Goal: Entertainment & Leisure: Consume media (video, audio)

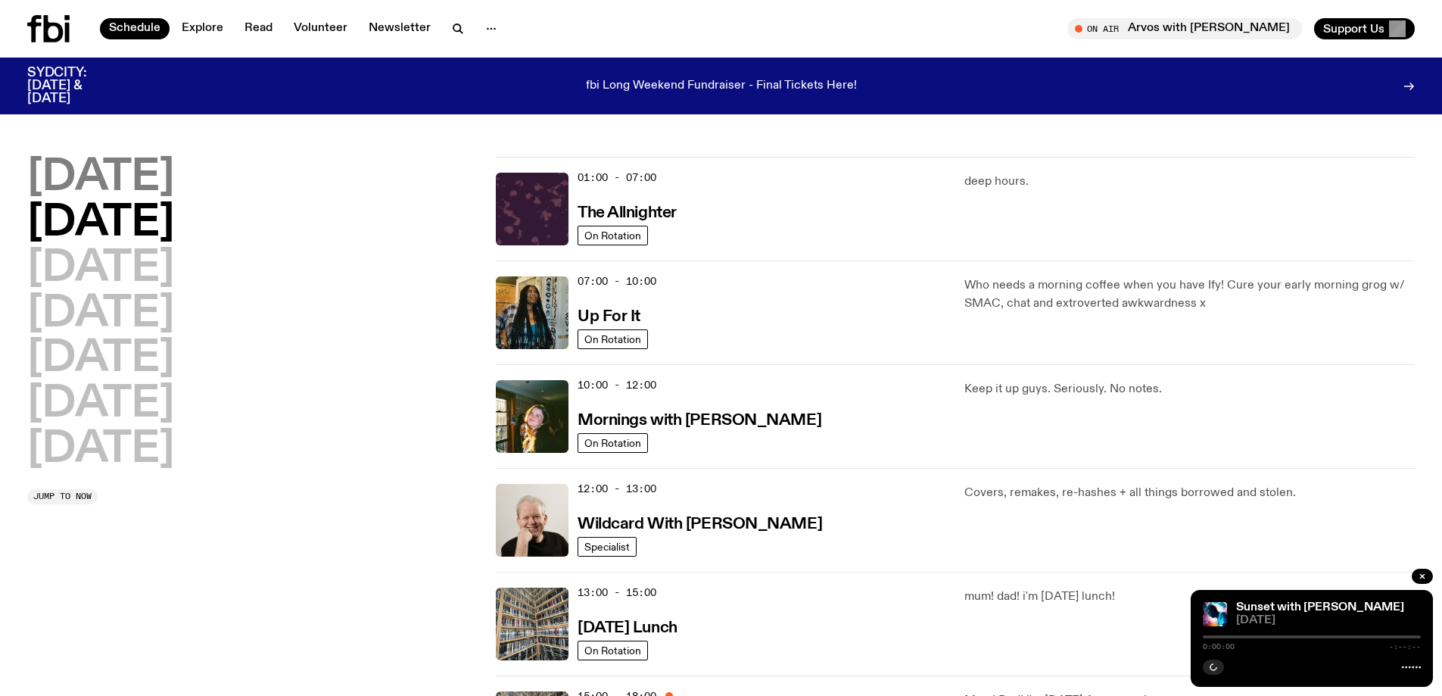
click at [122, 167] on h2 "[DATE]" at bounding box center [100, 178] width 147 height 42
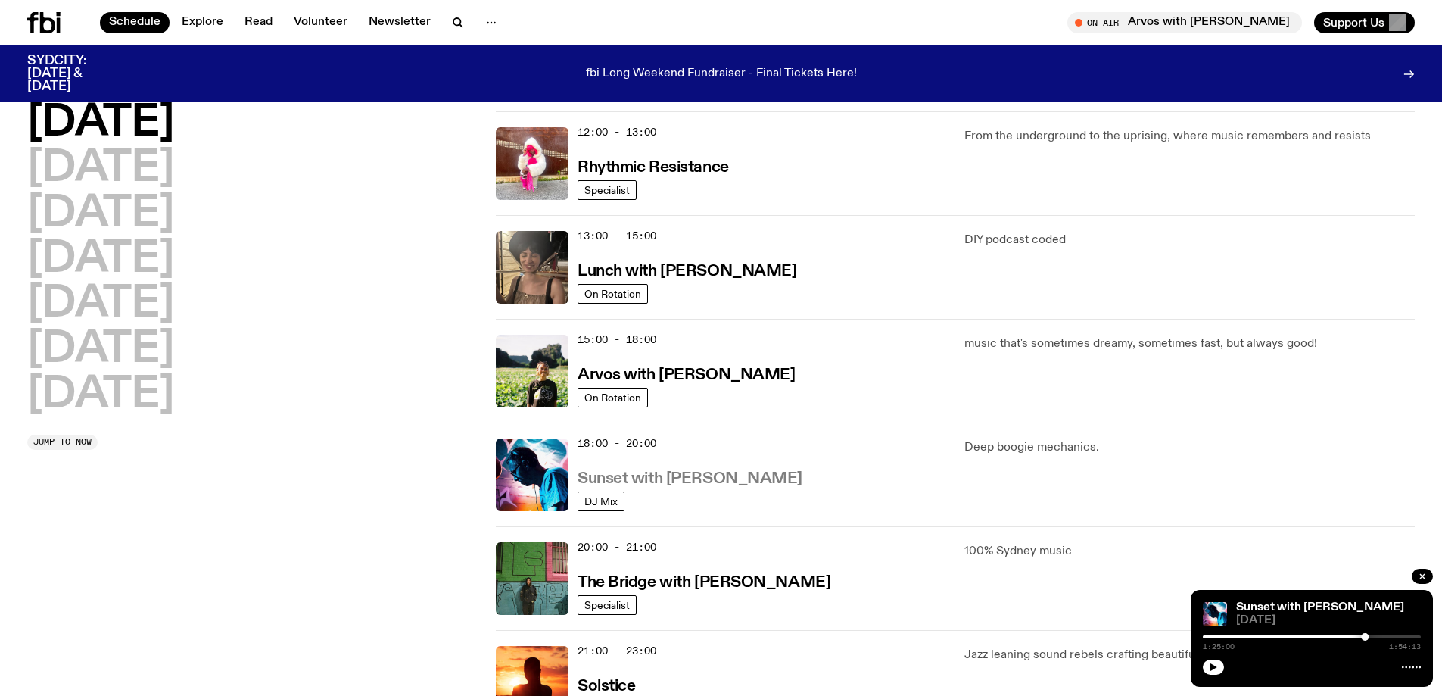
scroll to position [345, 0]
click at [703, 479] on h3 "Sunset with [PERSON_NAME]" at bounding box center [690, 478] width 225 height 16
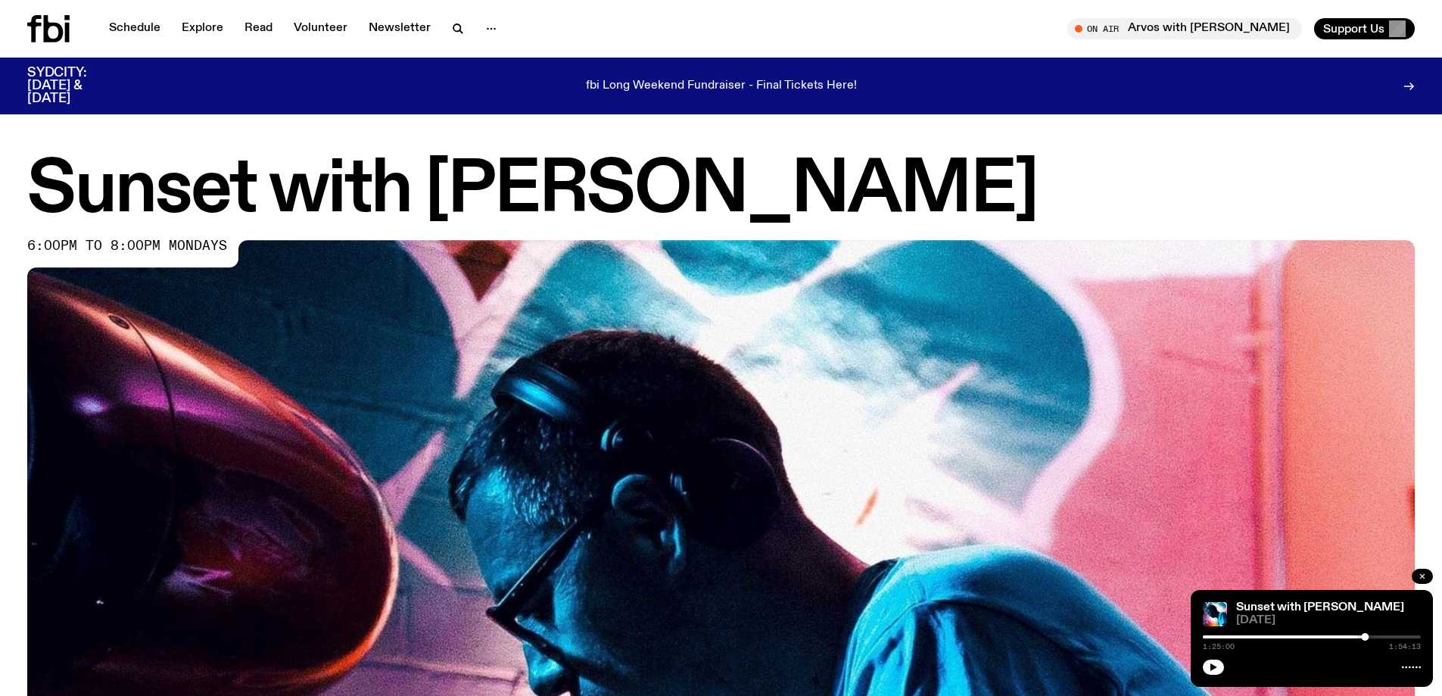
click at [1420, 574] on icon "button" at bounding box center [1422, 576] width 9 height 9
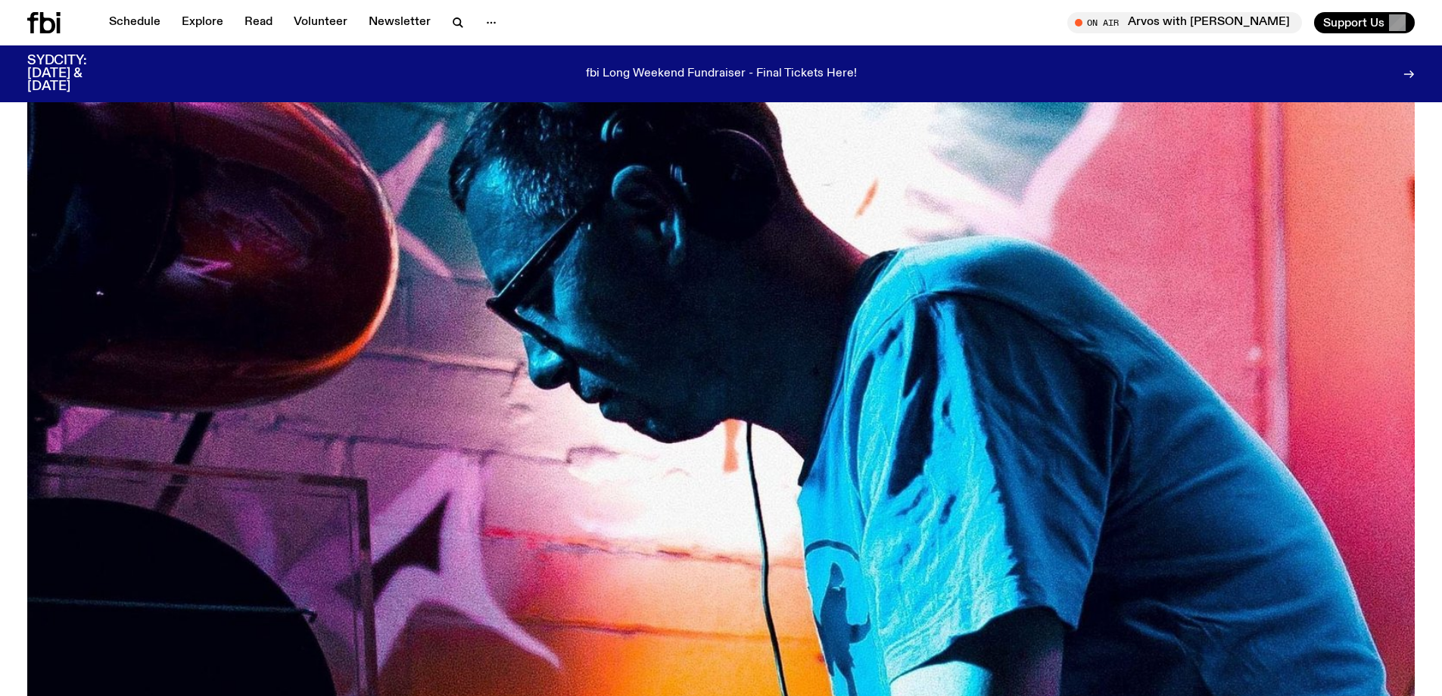
scroll to position [675, 0]
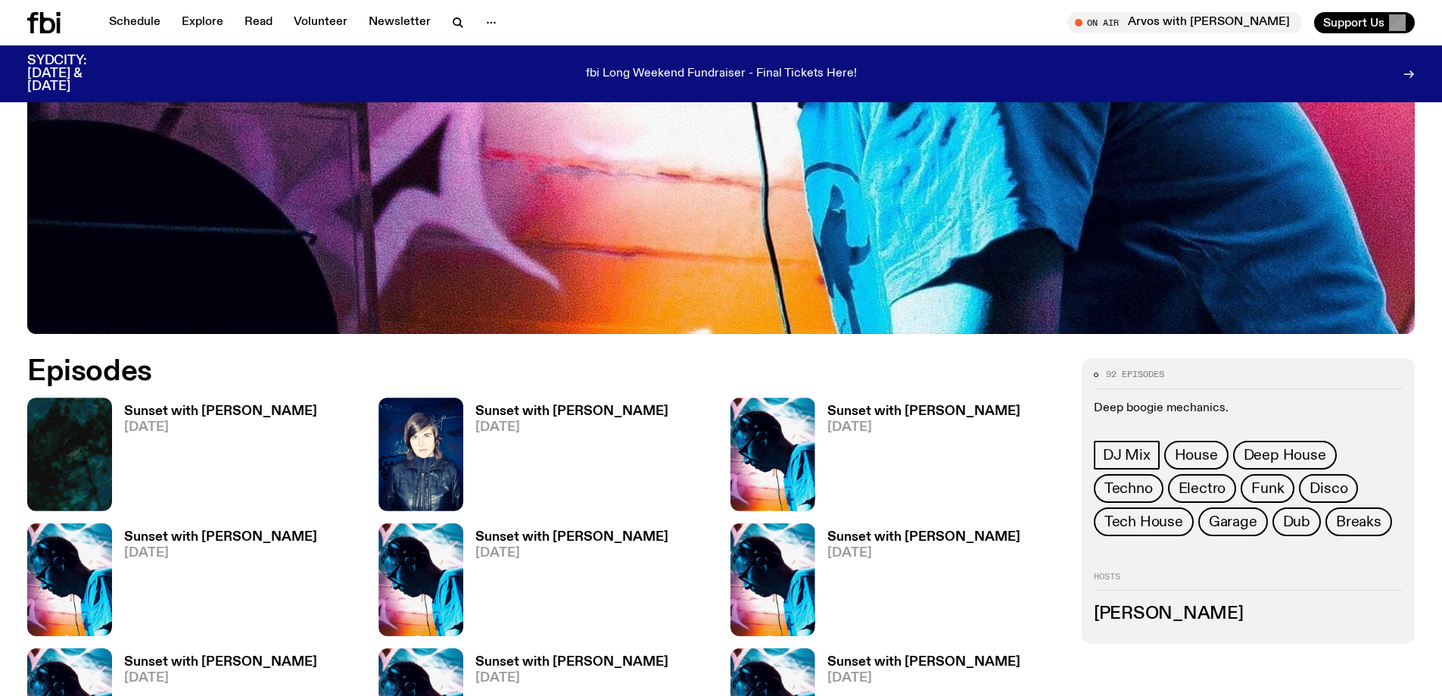
click at [210, 414] on h3 "Sunset with [PERSON_NAME]" at bounding box center [220, 411] width 193 height 13
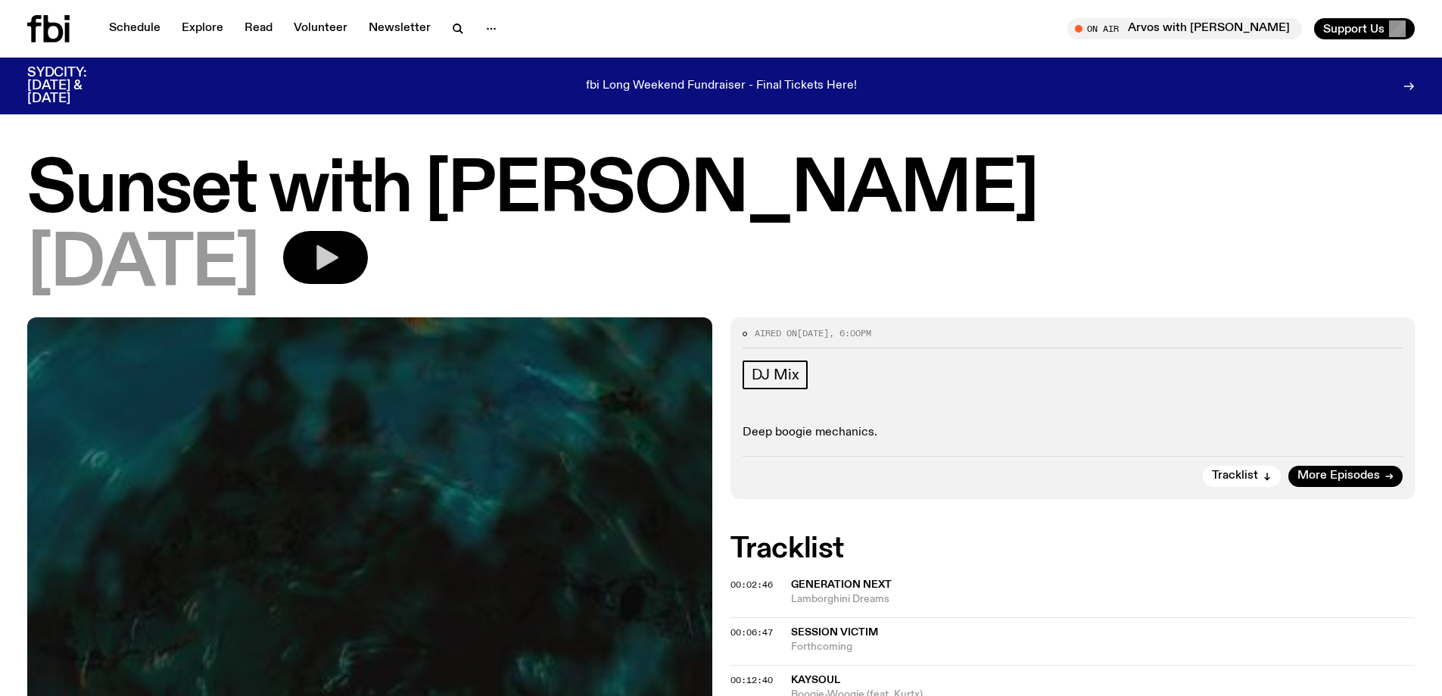
click at [368, 240] on button "button" at bounding box center [325, 257] width 85 height 53
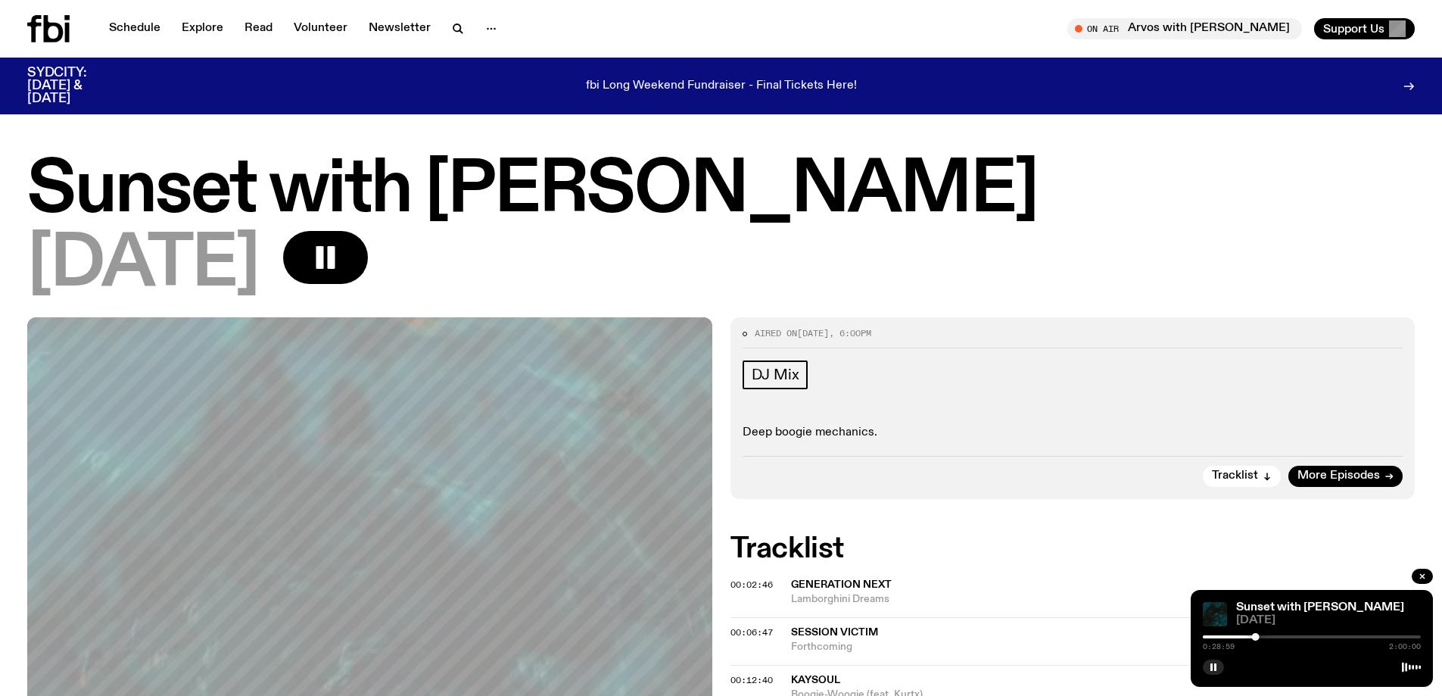
click at [1239, 637] on div at bounding box center [1147, 636] width 218 height 3
click at [1236, 634] on div "0:20:02 2:00:00" at bounding box center [1312, 641] width 218 height 18
click at [1235, 637] on div at bounding box center [1130, 636] width 218 height 3
click at [1086, 220] on h1 "Sunset with [PERSON_NAME]" at bounding box center [721, 191] width 1388 height 68
click at [1028, 189] on h1 "Sunset with [PERSON_NAME]" at bounding box center [721, 191] width 1388 height 68
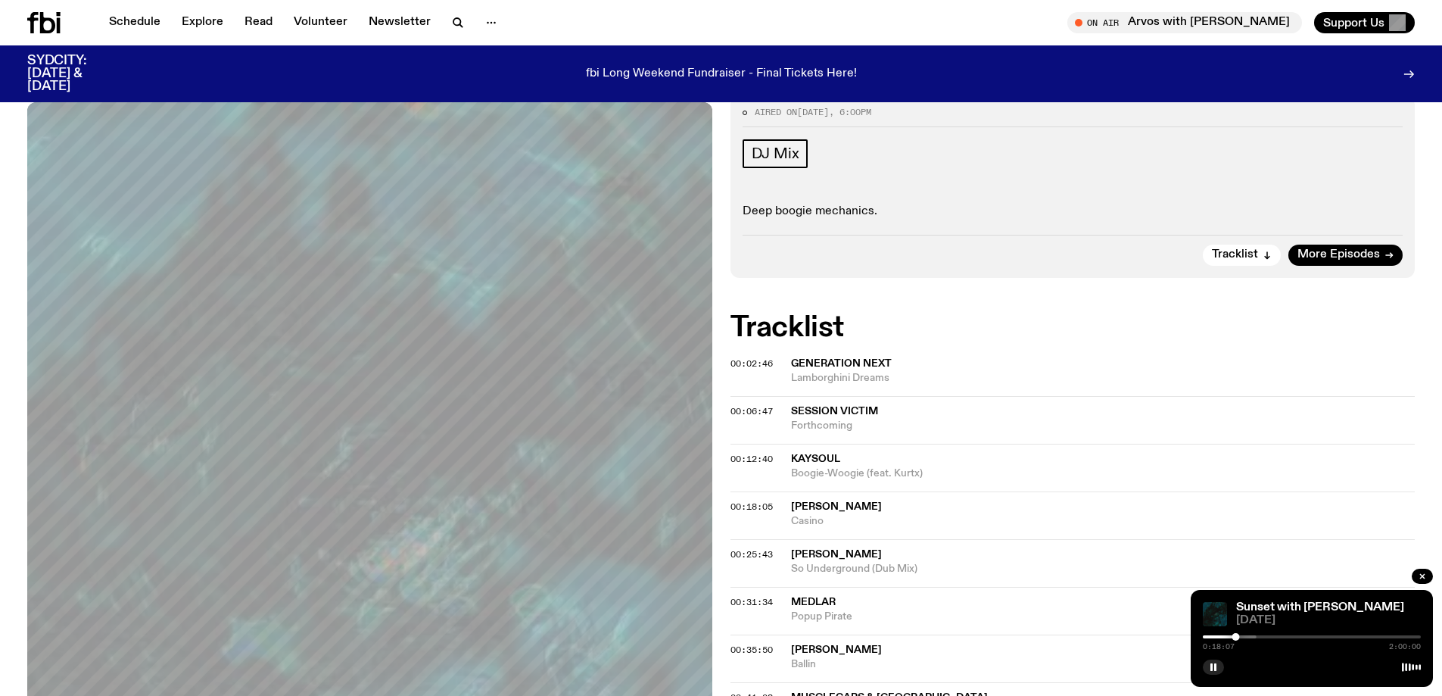
scroll to position [227, 0]
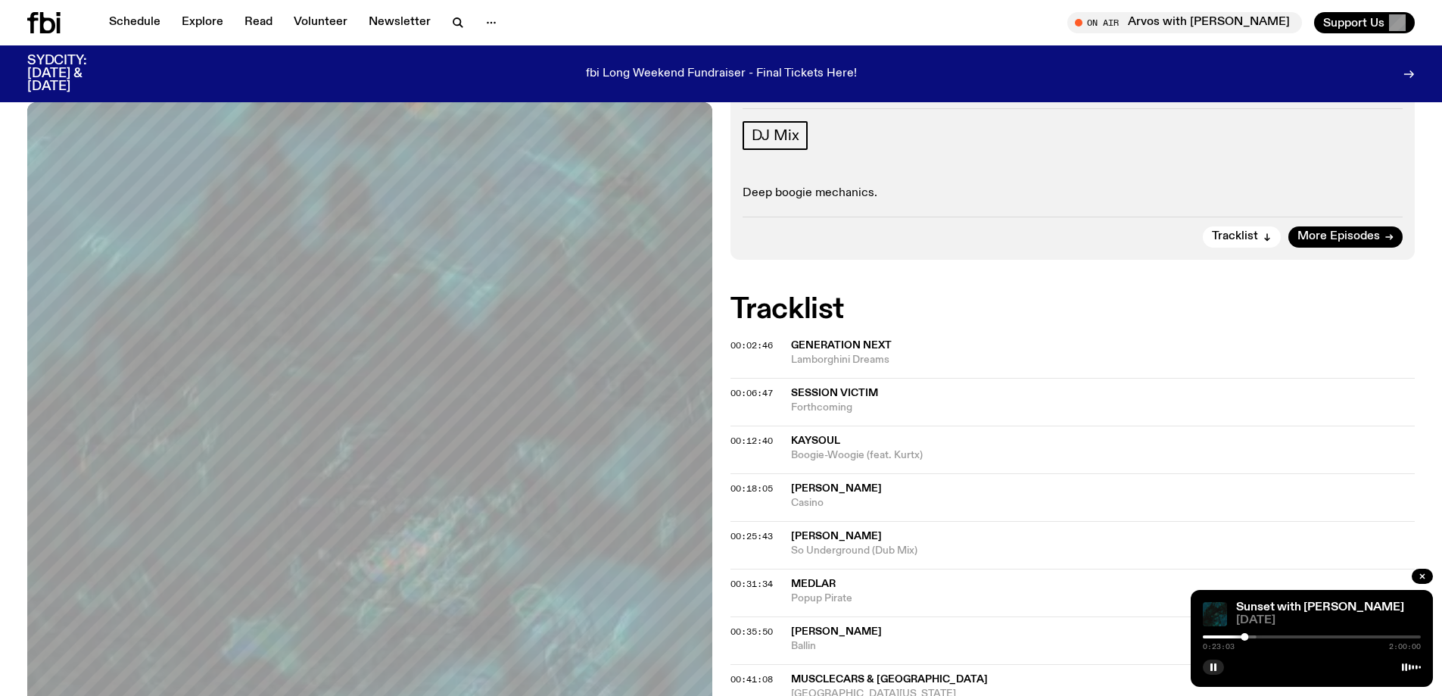
click at [1253, 635] on div at bounding box center [1148, 636] width 218 height 3
click at [1253, 635] on div at bounding box center [1151, 636] width 218 height 3
click at [1264, 637] on div at bounding box center [1165, 636] width 218 height 3
click at [1261, 637] on div at bounding box center [1265, 637] width 8 height 8
click at [1258, 637] on div at bounding box center [1258, 637] width 8 height 8
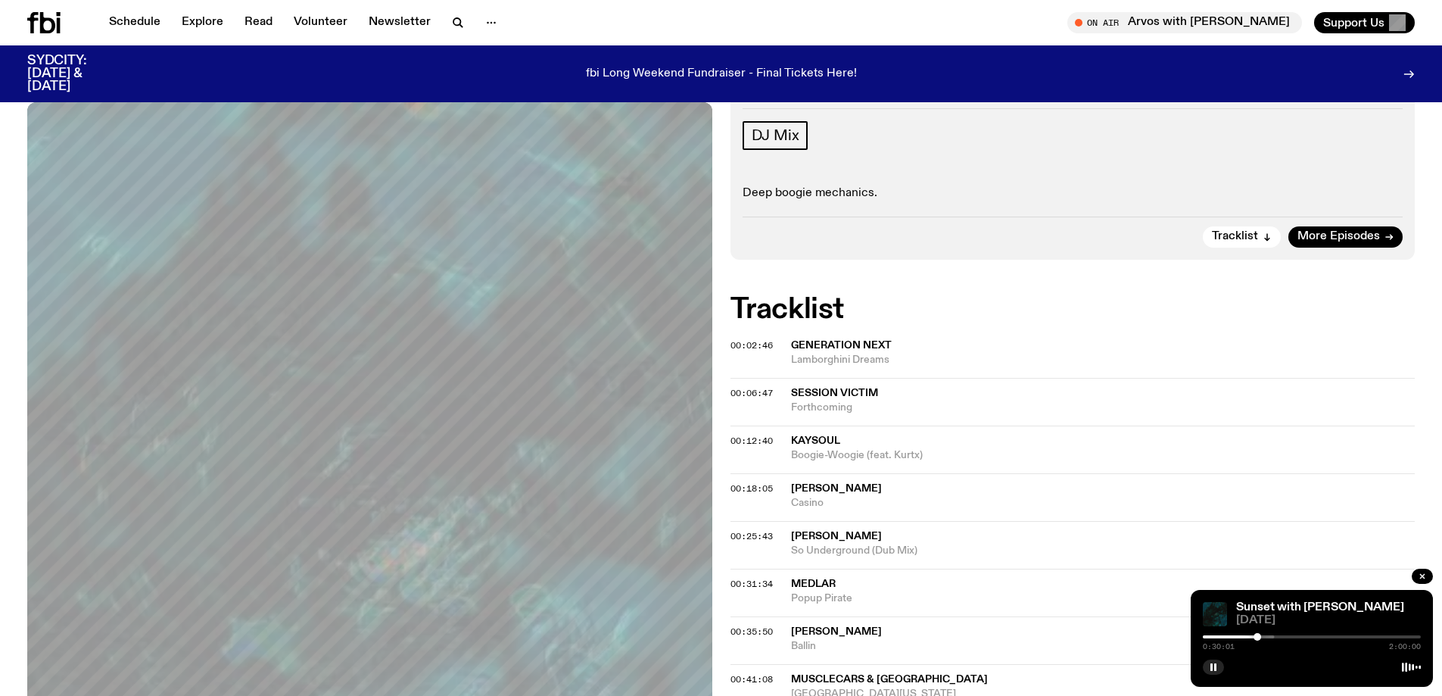
click at [1253, 637] on div at bounding box center [1149, 636] width 218 height 3
click at [1217, 637] on div at bounding box center [1146, 636] width 218 height 3
click at [1227, 635] on div at bounding box center [1166, 636] width 218 height 3
click at [1233, 637] on div at bounding box center [1166, 636] width 218 height 3
click at [1230, 637] on div at bounding box center [1231, 637] width 8 height 8
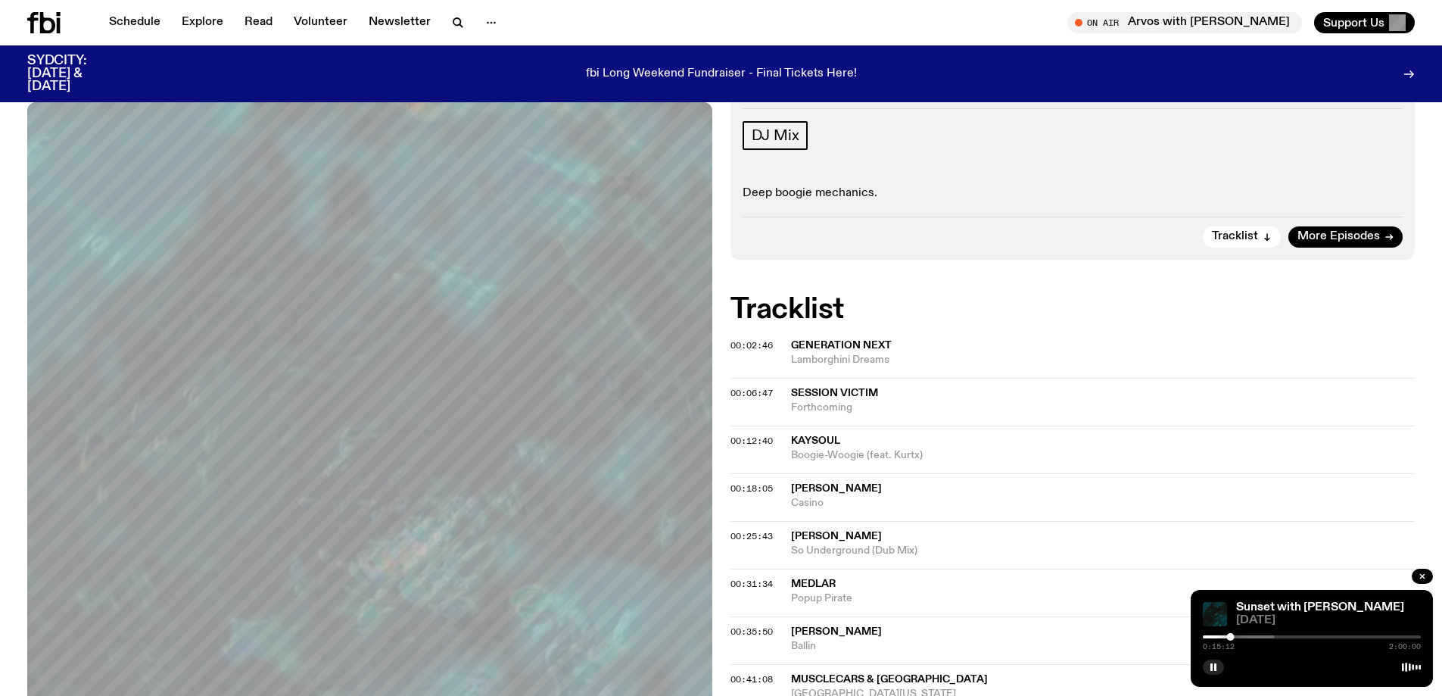
click at [1234, 637] on div at bounding box center [1231, 637] width 8 height 8
click at [1236, 637] on div at bounding box center [1237, 637] width 8 height 8
click at [1234, 635] on div at bounding box center [1234, 637] width 8 height 8
click at [1236, 635] on div at bounding box center [1236, 637] width 8 height 8
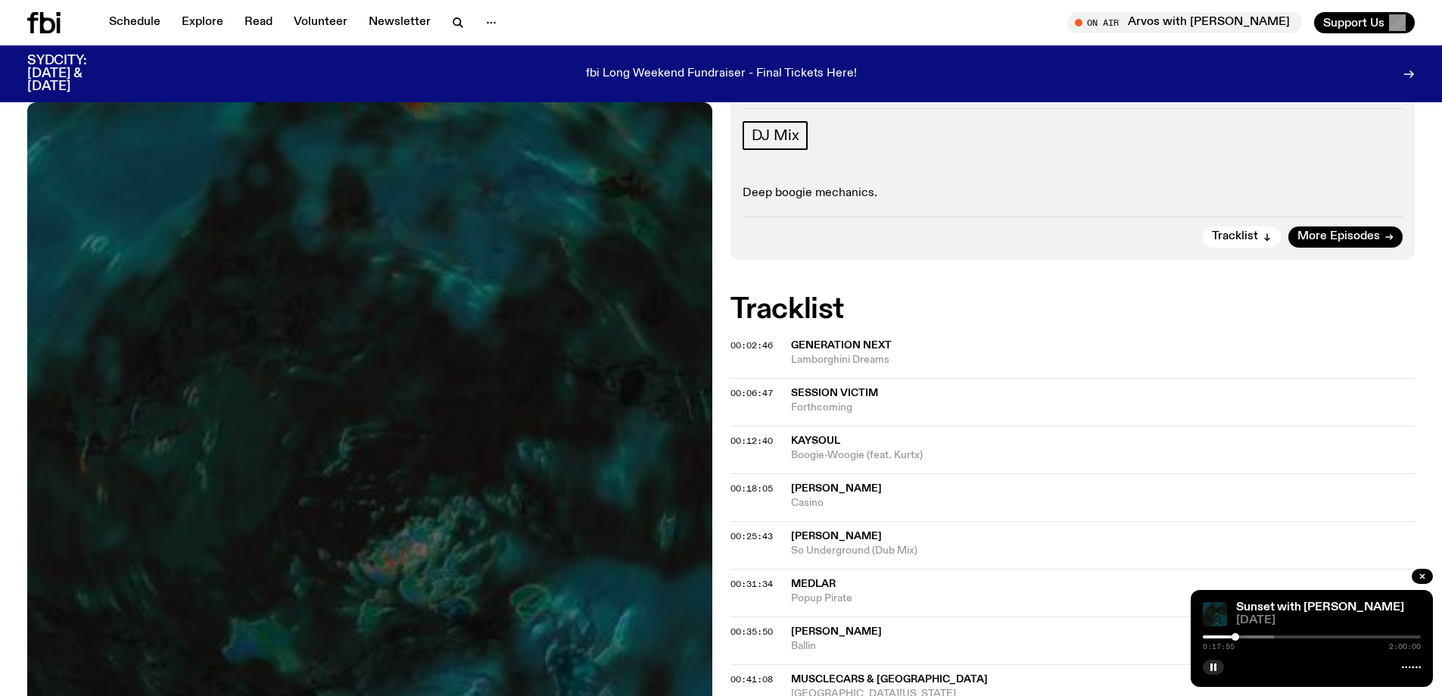
click at [1239, 635] on div at bounding box center [1236, 637] width 8 height 8
click at [1236, 635] on div at bounding box center [1237, 637] width 8 height 8
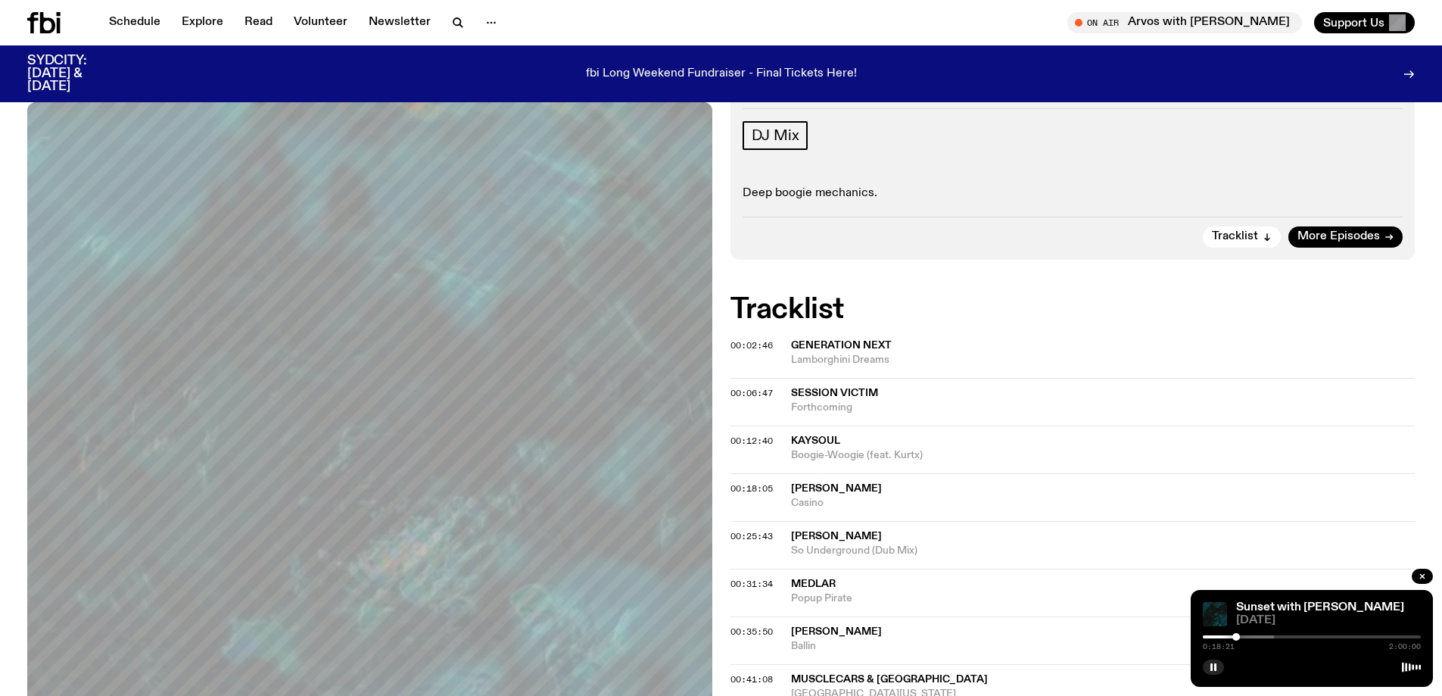
click at [1235, 635] on div at bounding box center [1237, 637] width 8 height 8
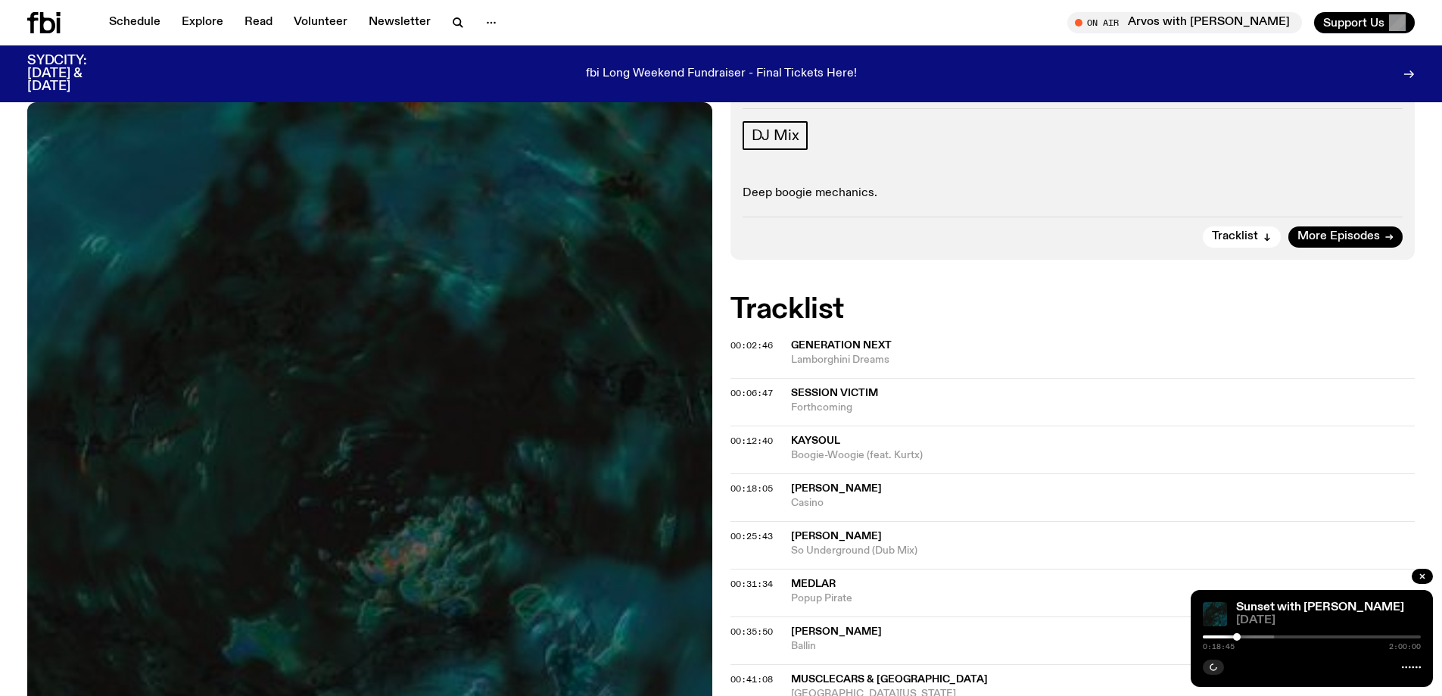
click at [1237, 636] on div at bounding box center [1237, 637] width 8 height 8
click at [1235, 636] on div at bounding box center [1237, 637] width 8 height 8
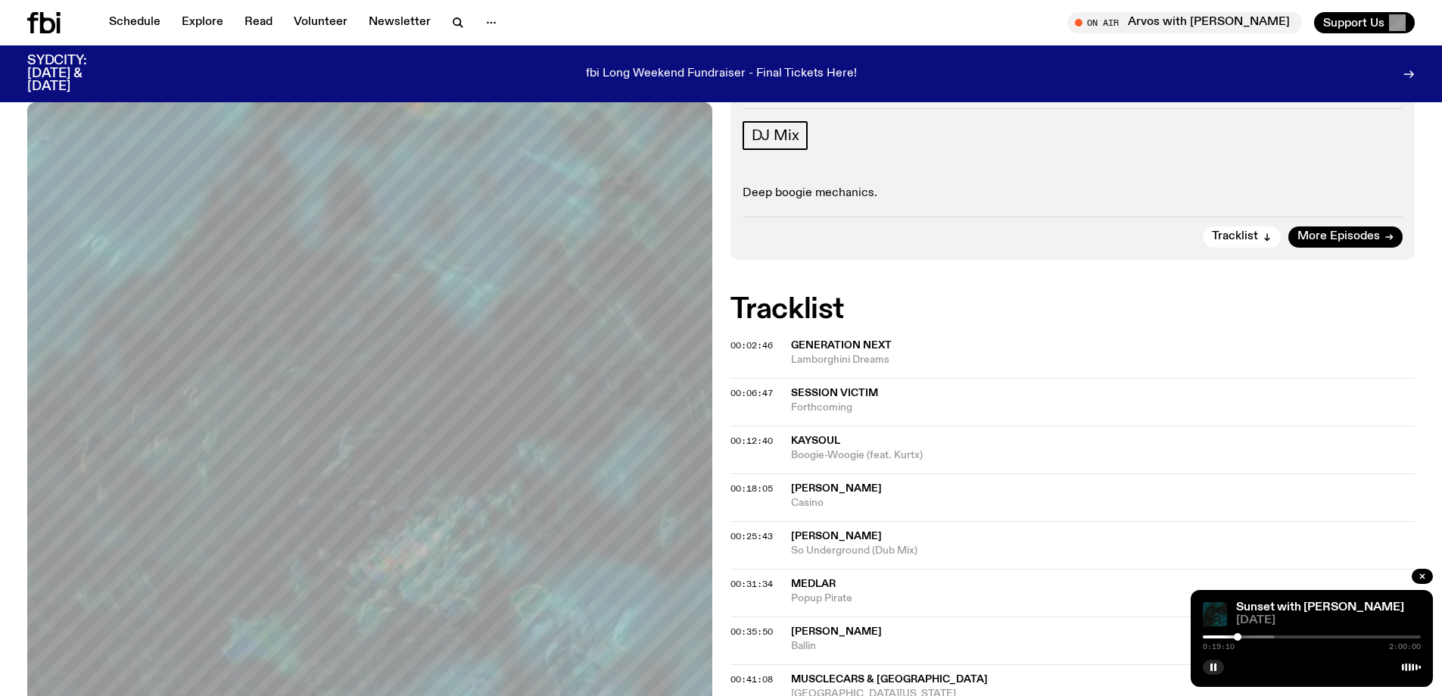
click at [1238, 635] on div at bounding box center [1238, 637] width 8 height 8
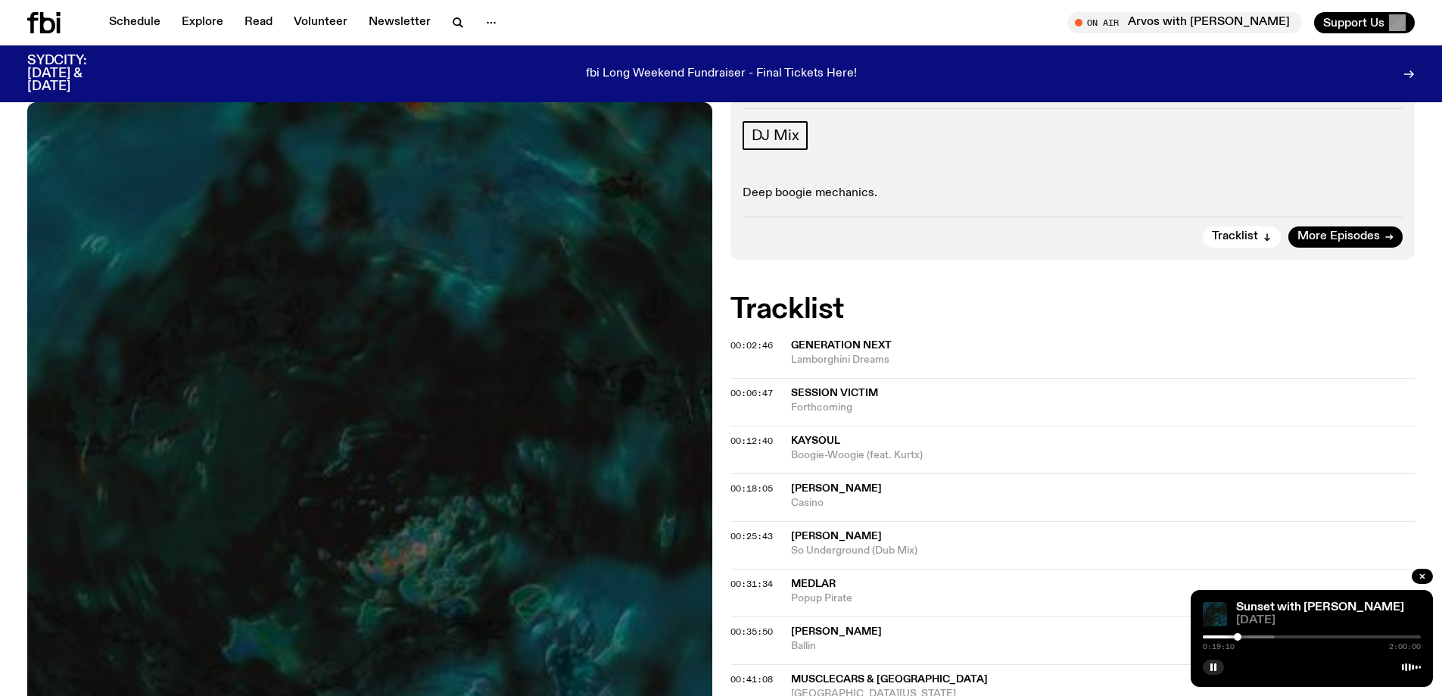
click at [1233, 638] on div "0:19:10 2:00:00" at bounding box center [1312, 641] width 218 height 18
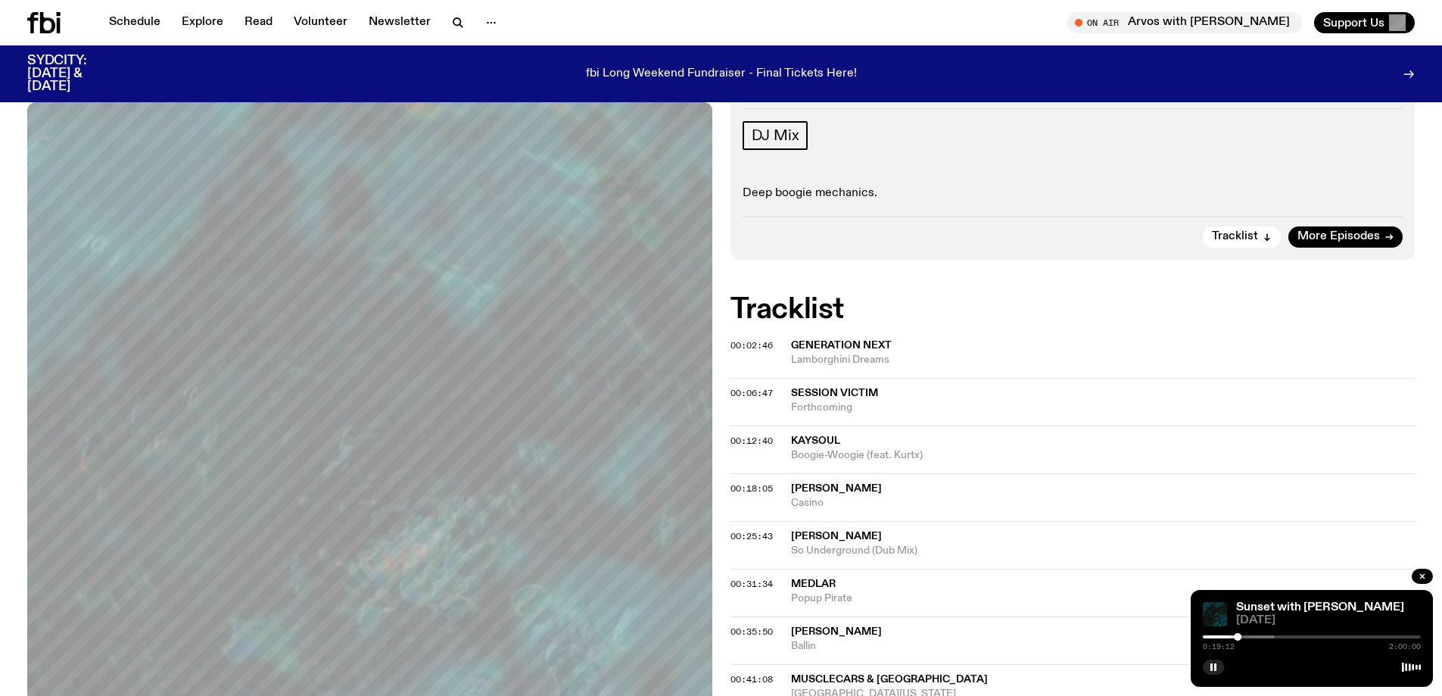
click at [1230, 634] on div "0:19:12 2:00:00" at bounding box center [1312, 641] width 218 height 18
click at [1234, 637] on div at bounding box center [1238, 637] width 8 height 8
